Goal: Use online tool/utility: Utilize a website feature to perform a specific function

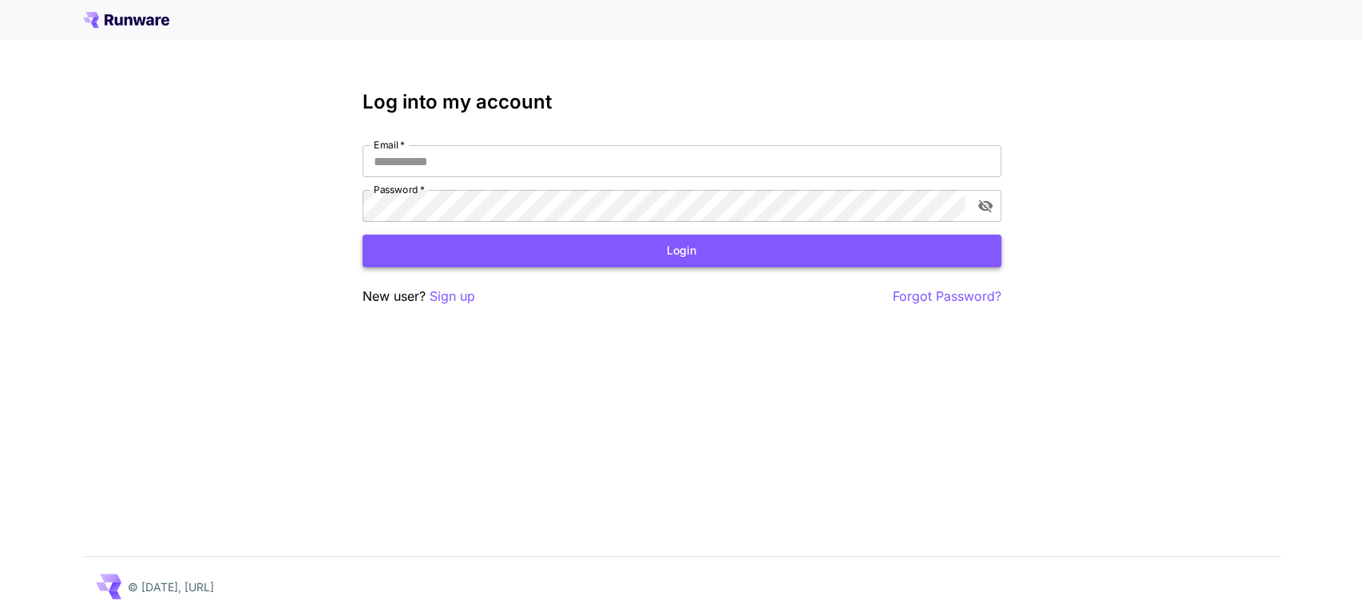
type input "**********"
click at [581, 254] on button "Login" at bounding box center [681, 251] width 639 height 33
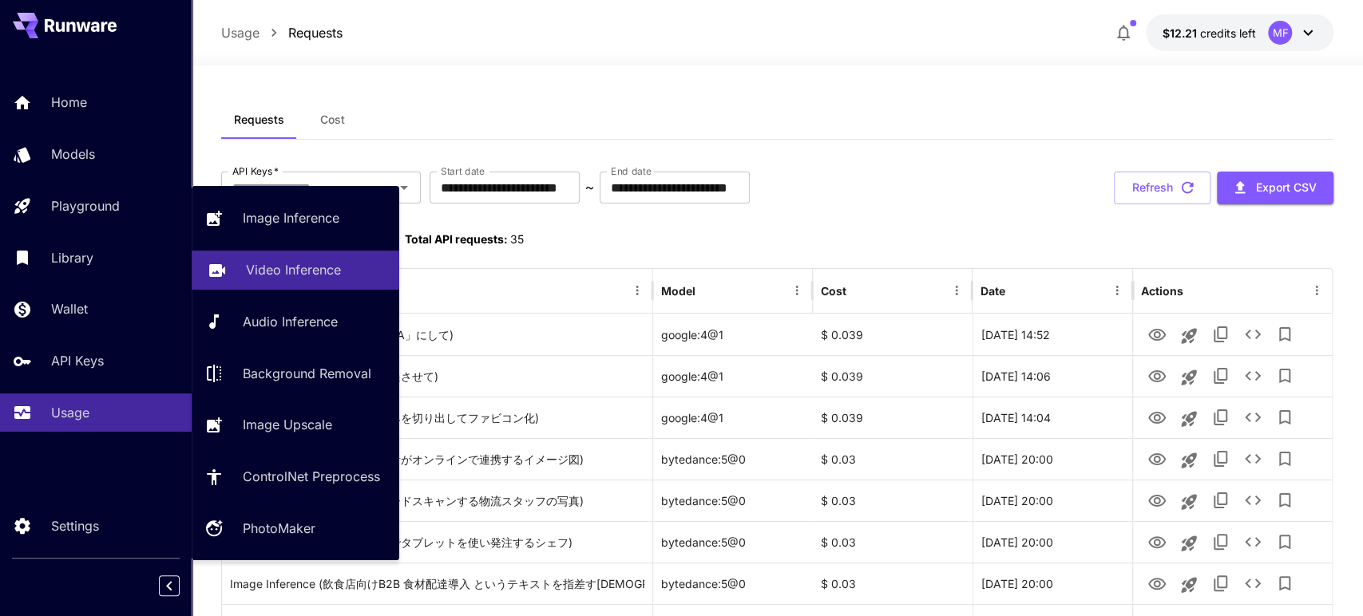
click at [306, 263] on p "Video Inference" at bounding box center [293, 269] width 95 height 19
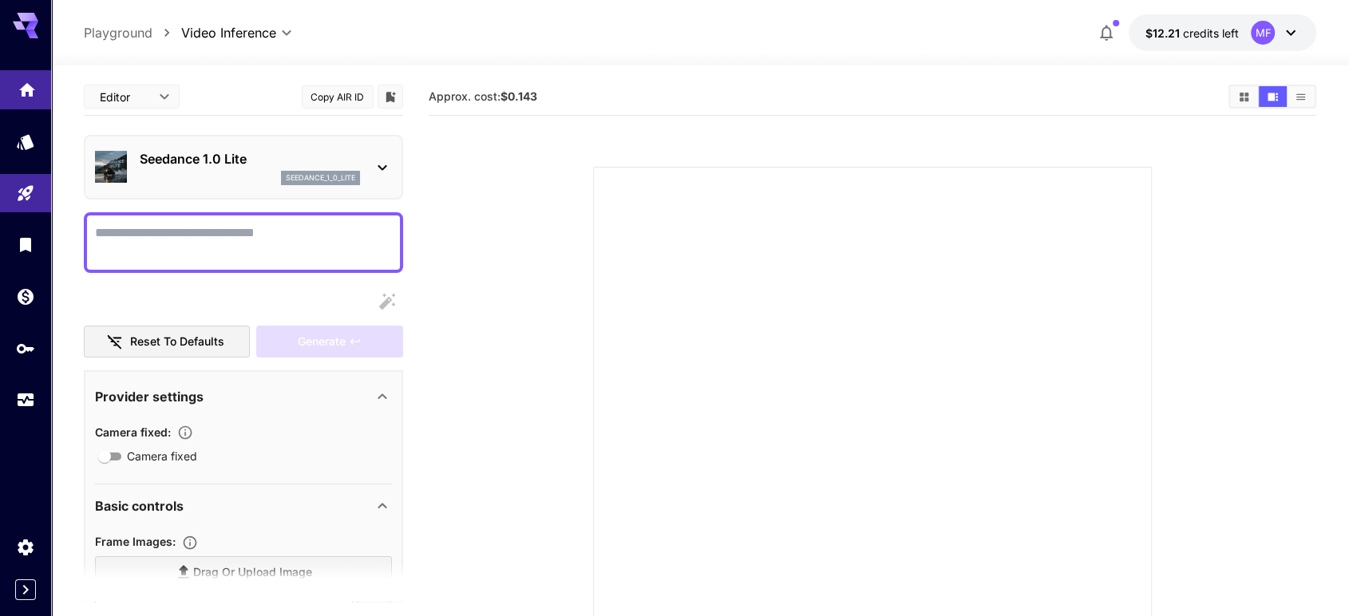
click at [39, 93] on link at bounding box center [25, 89] width 51 height 39
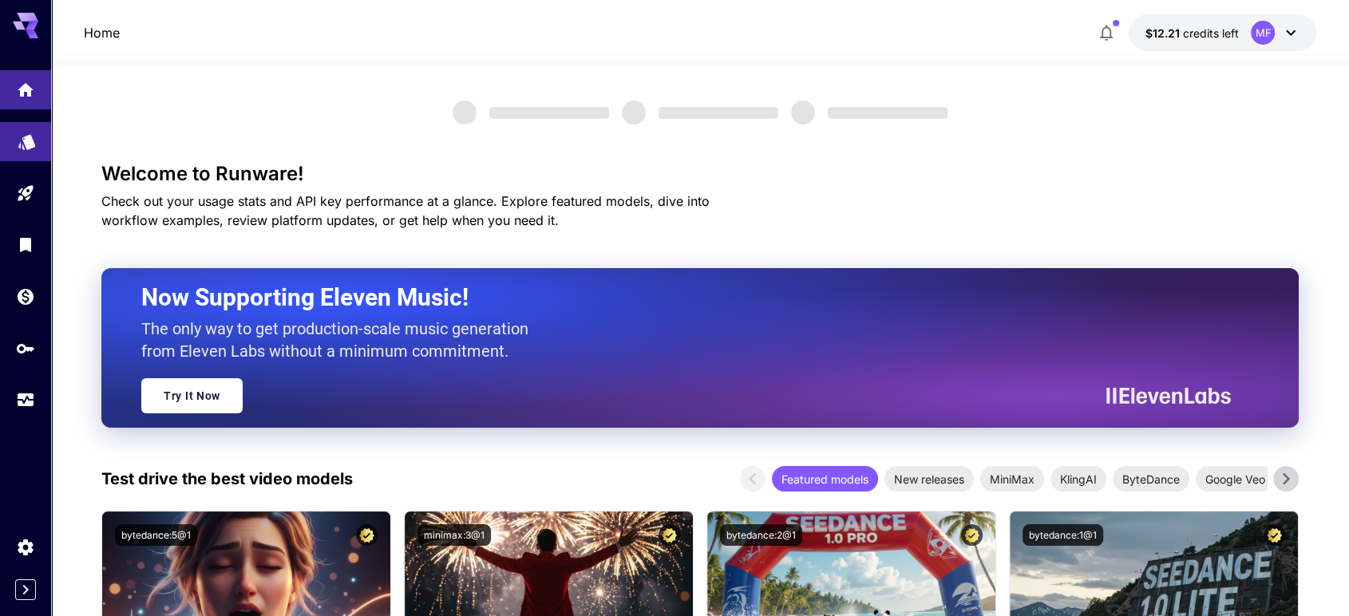
click at [37, 145] on link at bounding box center [25, 141] width 51 height 39
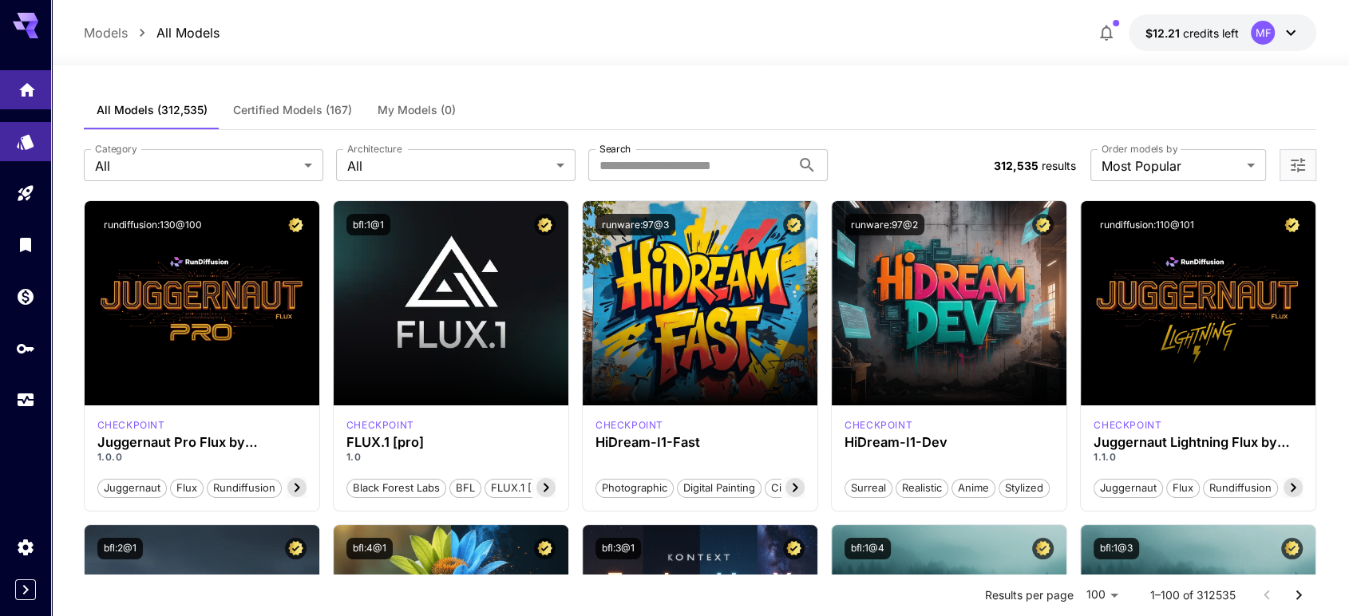
click at [14, 81] on link at bounding box center [25, 89] width 51 height 39
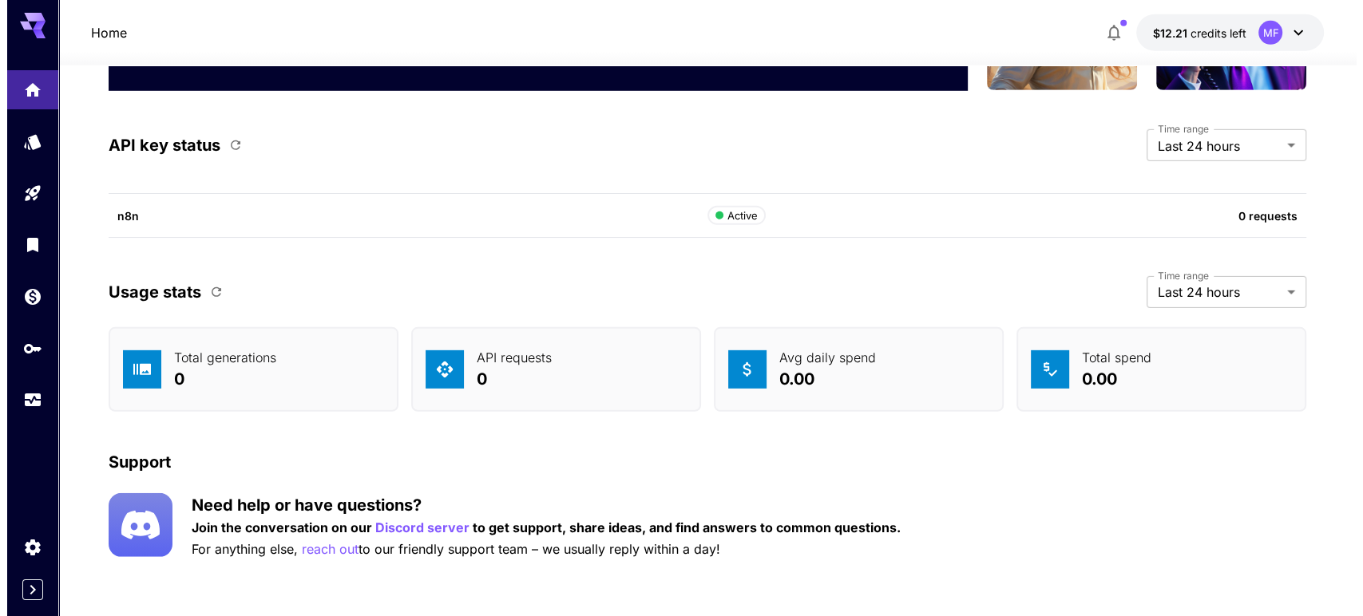
scroll to position [4517, 0]
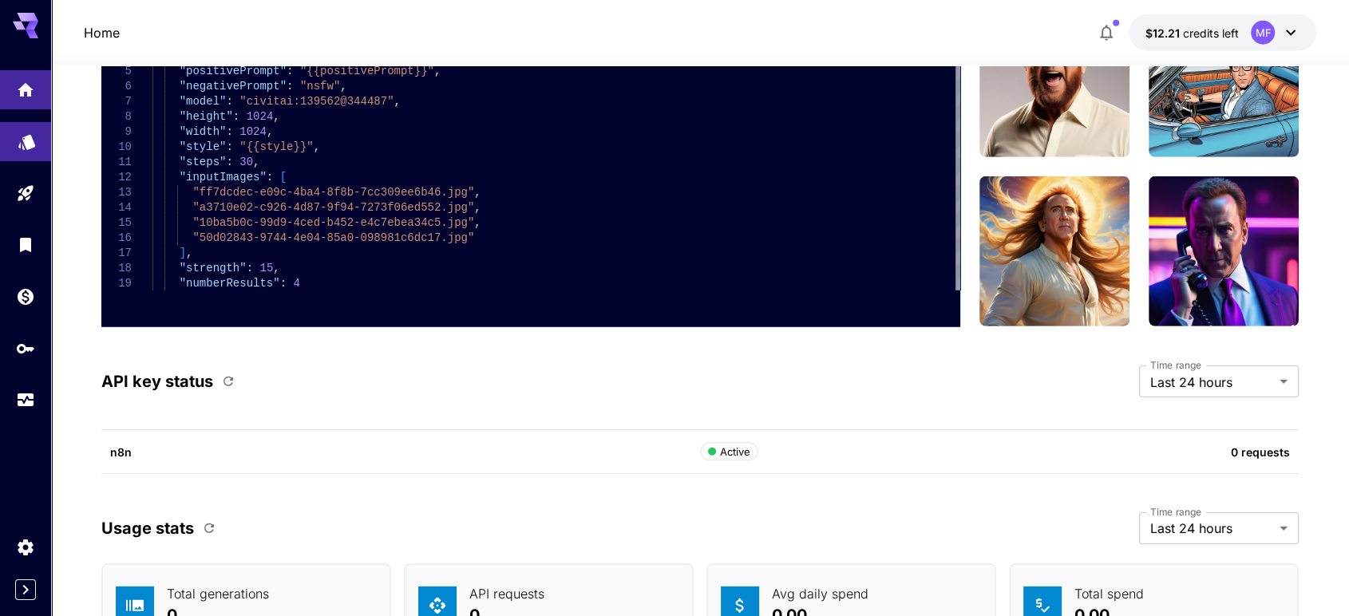
click at [22, 139] on icon "Models" at bounding box center [27, 136] width 19 height 19
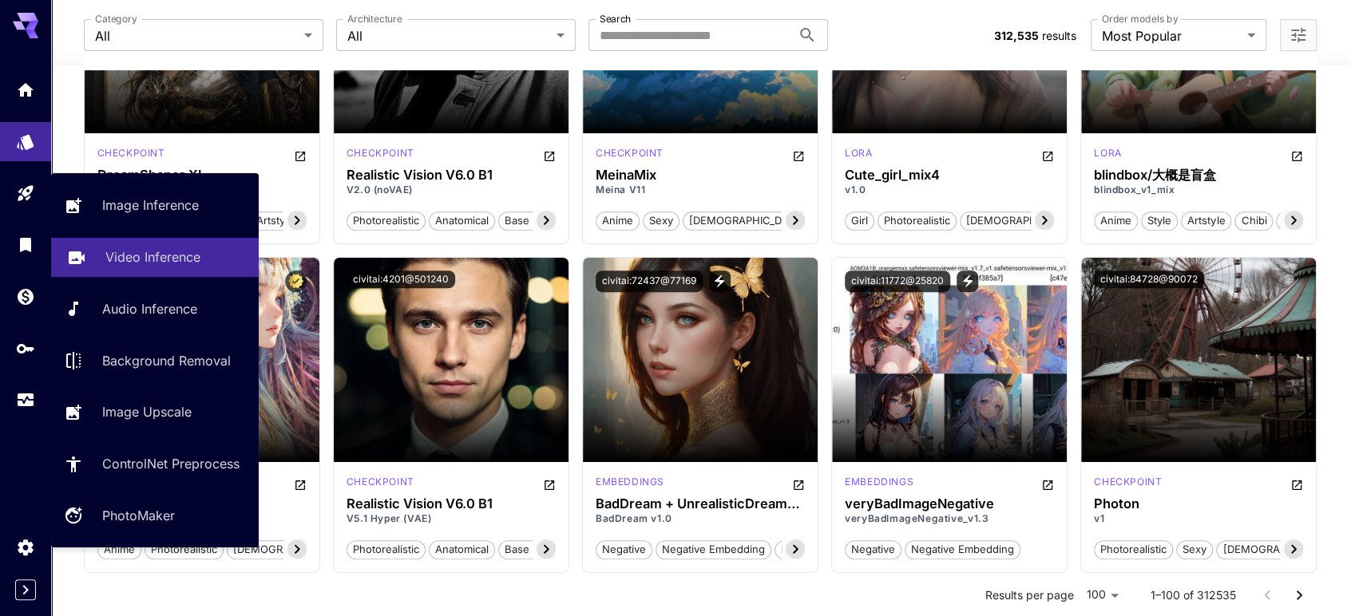
click at [200, 263] on div "Video Inference" at bounding box center [175, 257] width 141 height 19
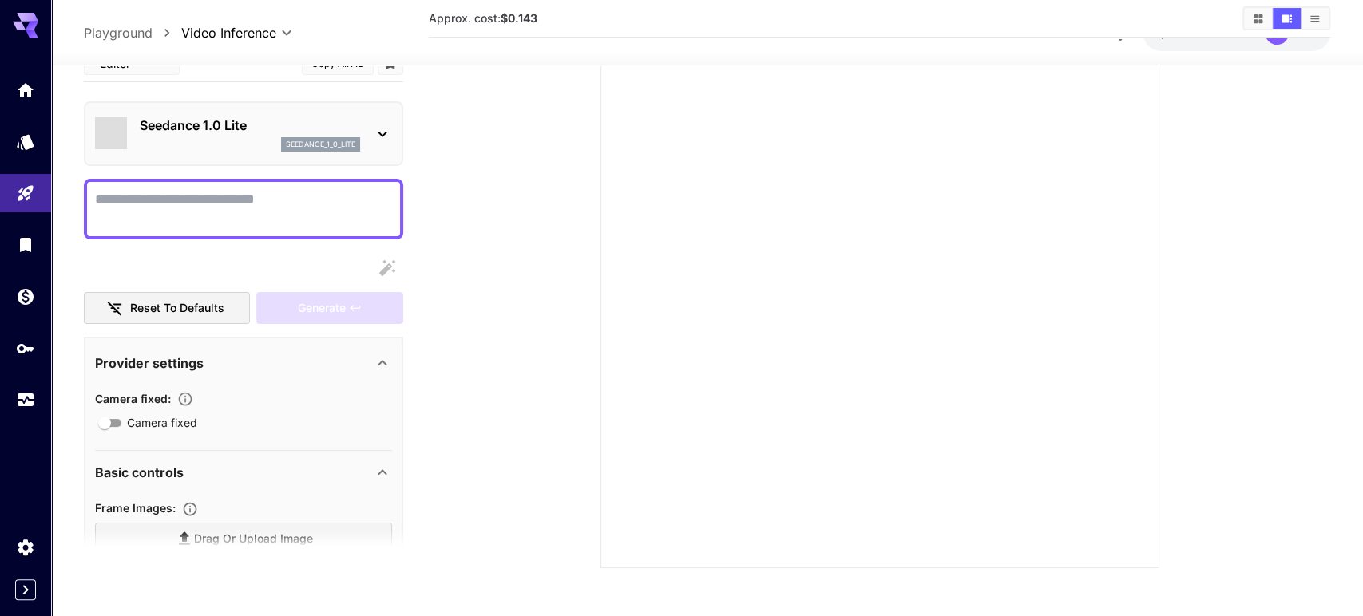
scroll to position [156, 0]
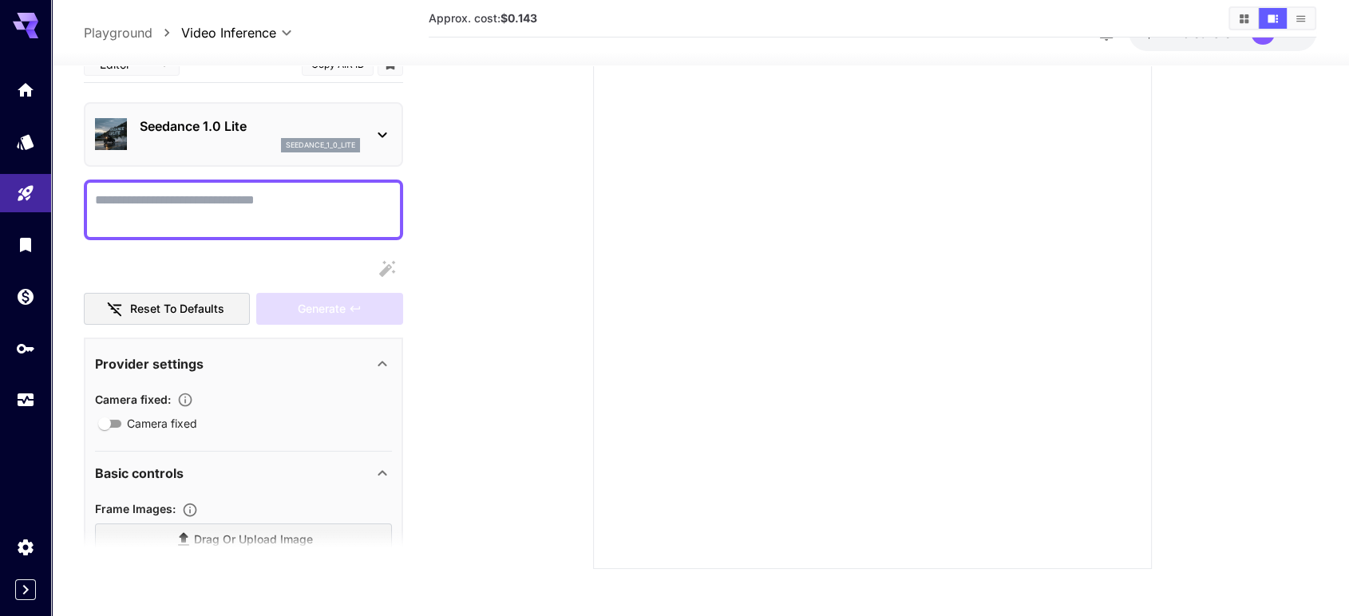
click at [236, 135] on div "Seedance 1.0 Lite seedance_1_0_lite" at bounding box center [250, 135] width 220 height 36
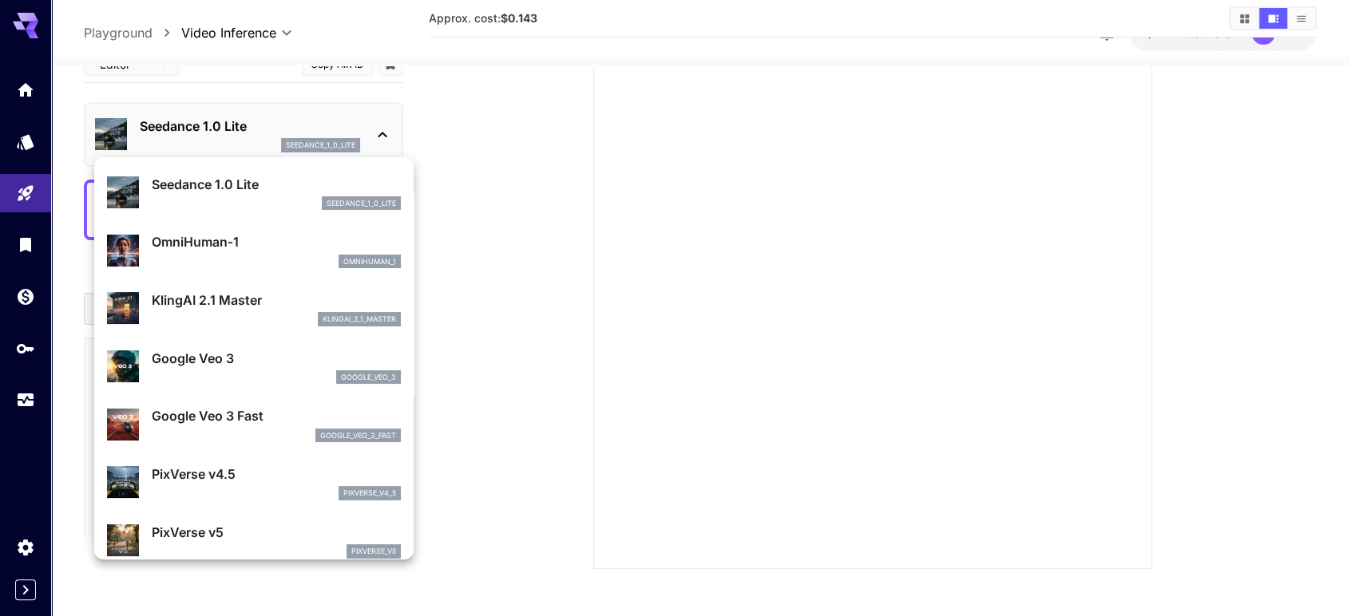
scroll to position [0, 0]
